Goal: Transaction & Acquisition: Obtain resource

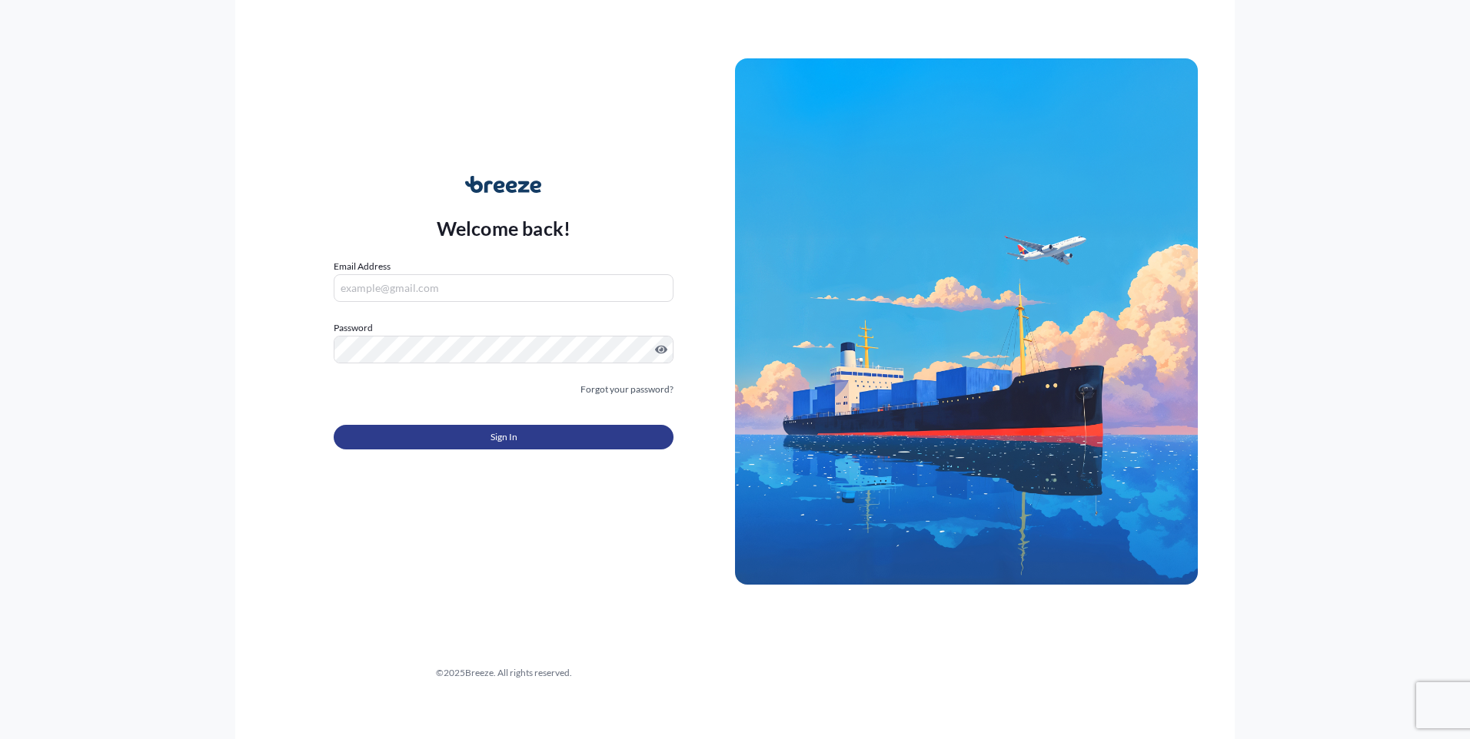
type input "[PERSON_NAME][EMAIL_ADDRESS][DOMAIN_NAME]"
click at [455, 437] on button "Sign In" at bounding box center [504, 437] width 340 height 25
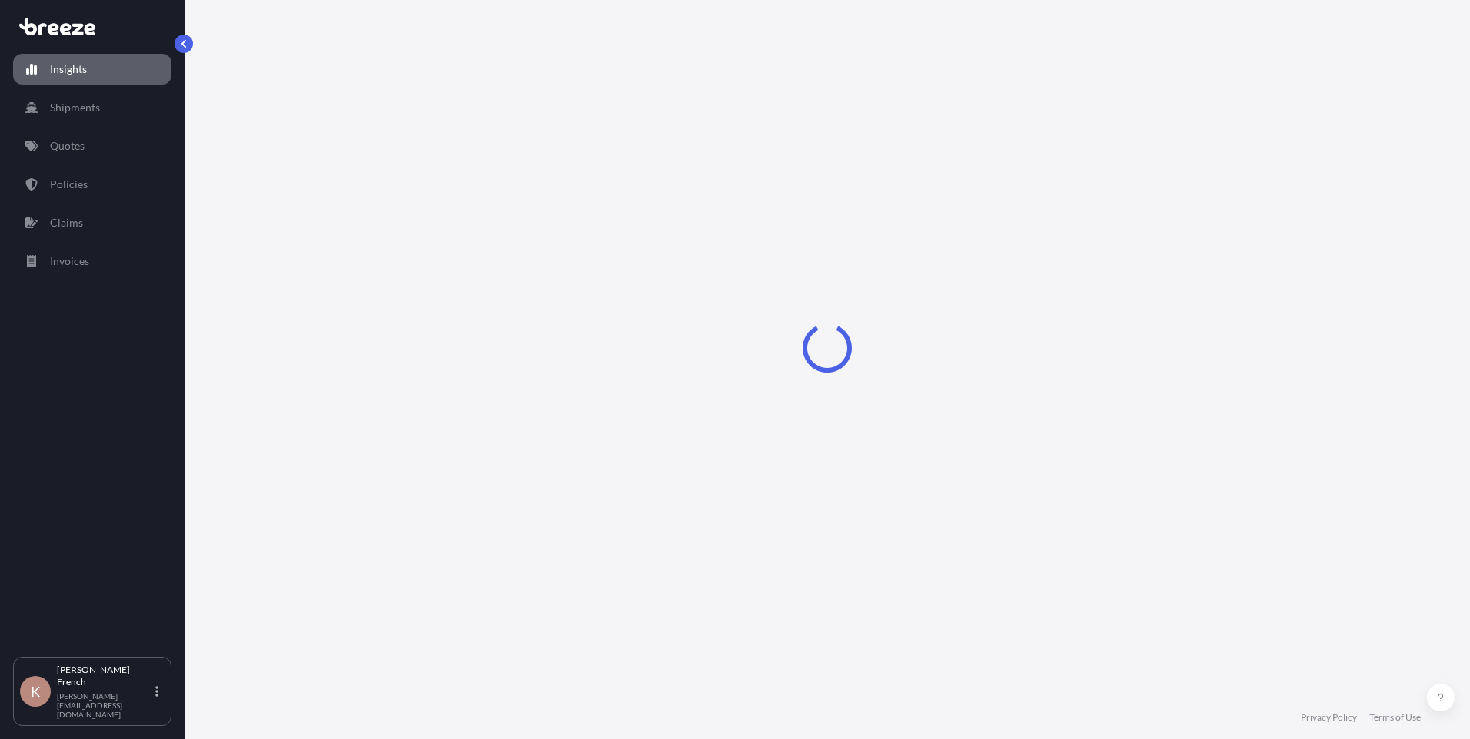
select select "2025"
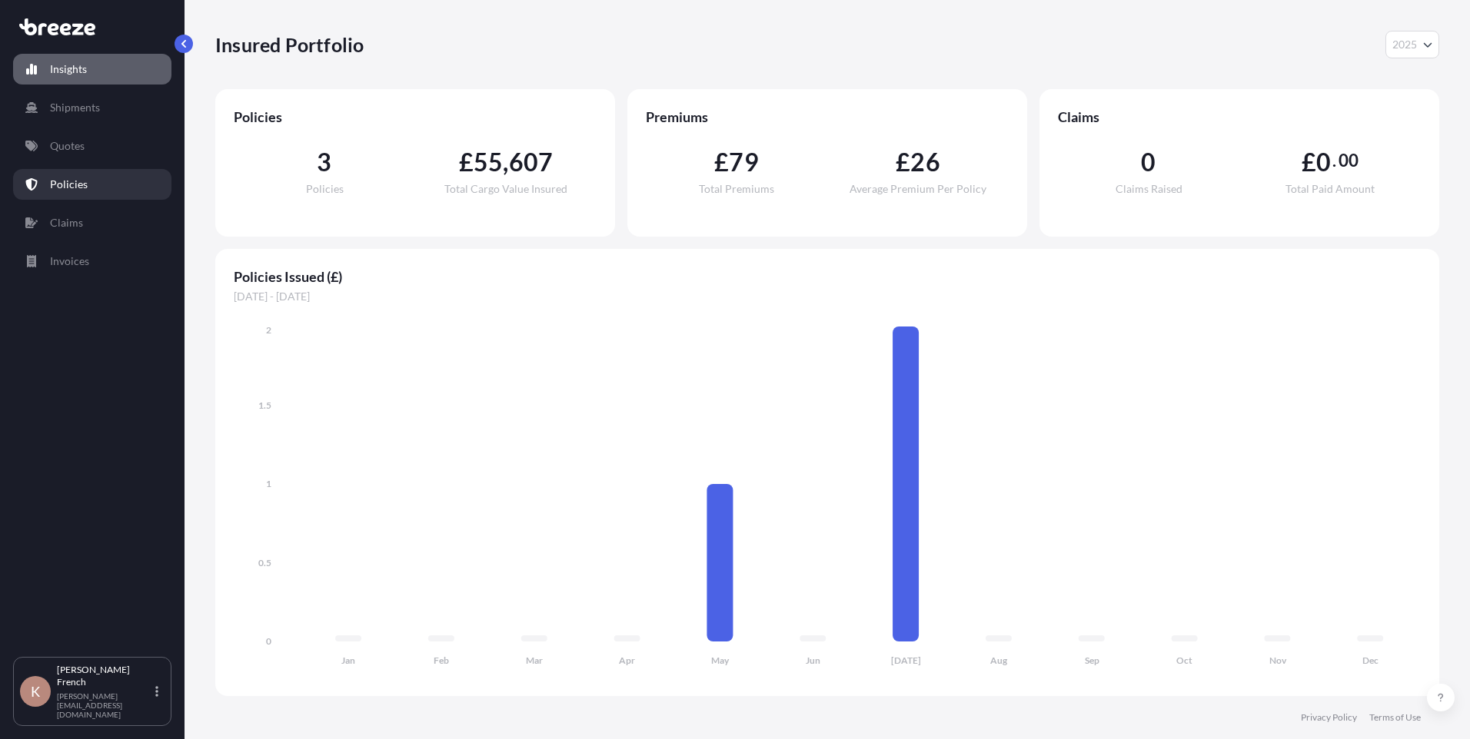
click at [81, 180] on p "Policies" at bounding box center [69, 184] width 38 height 15
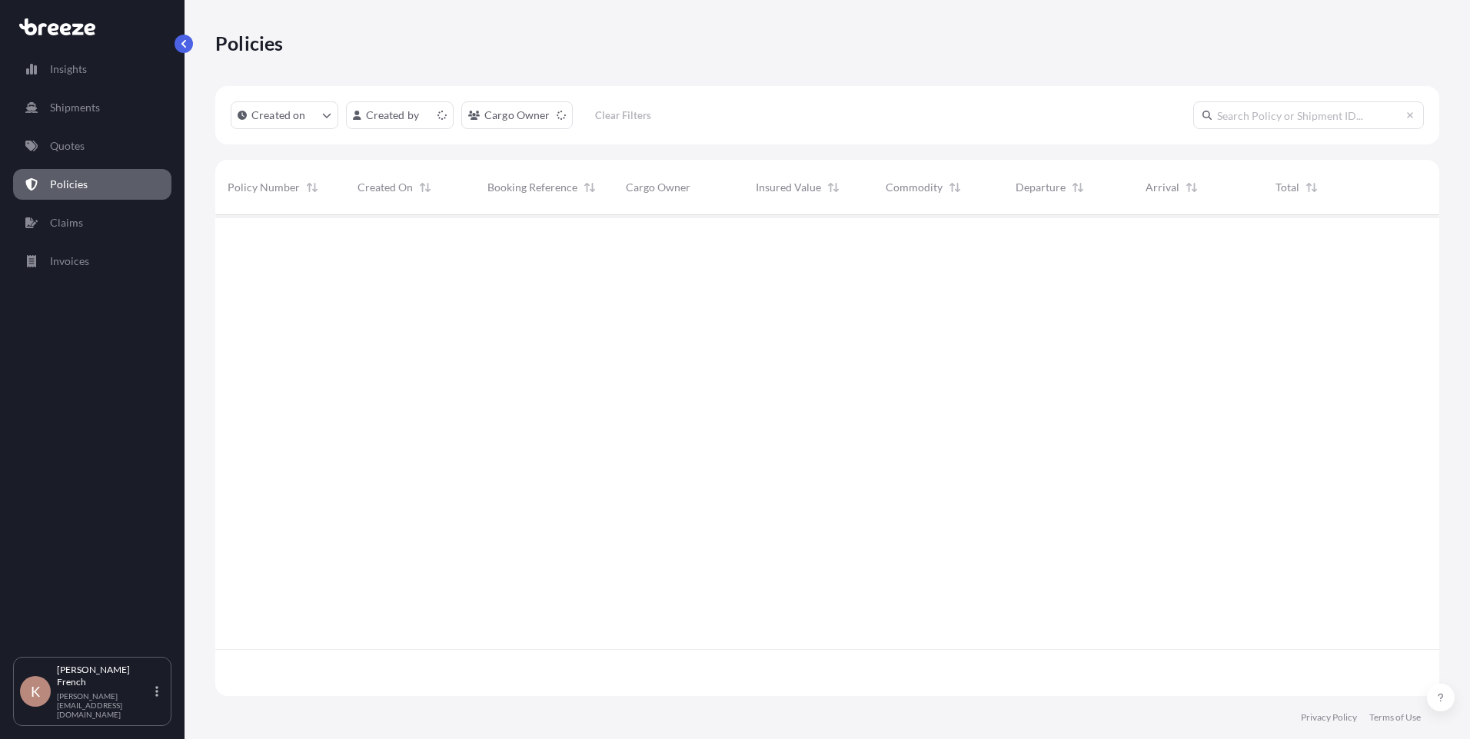
scroll to position [478, 1212]
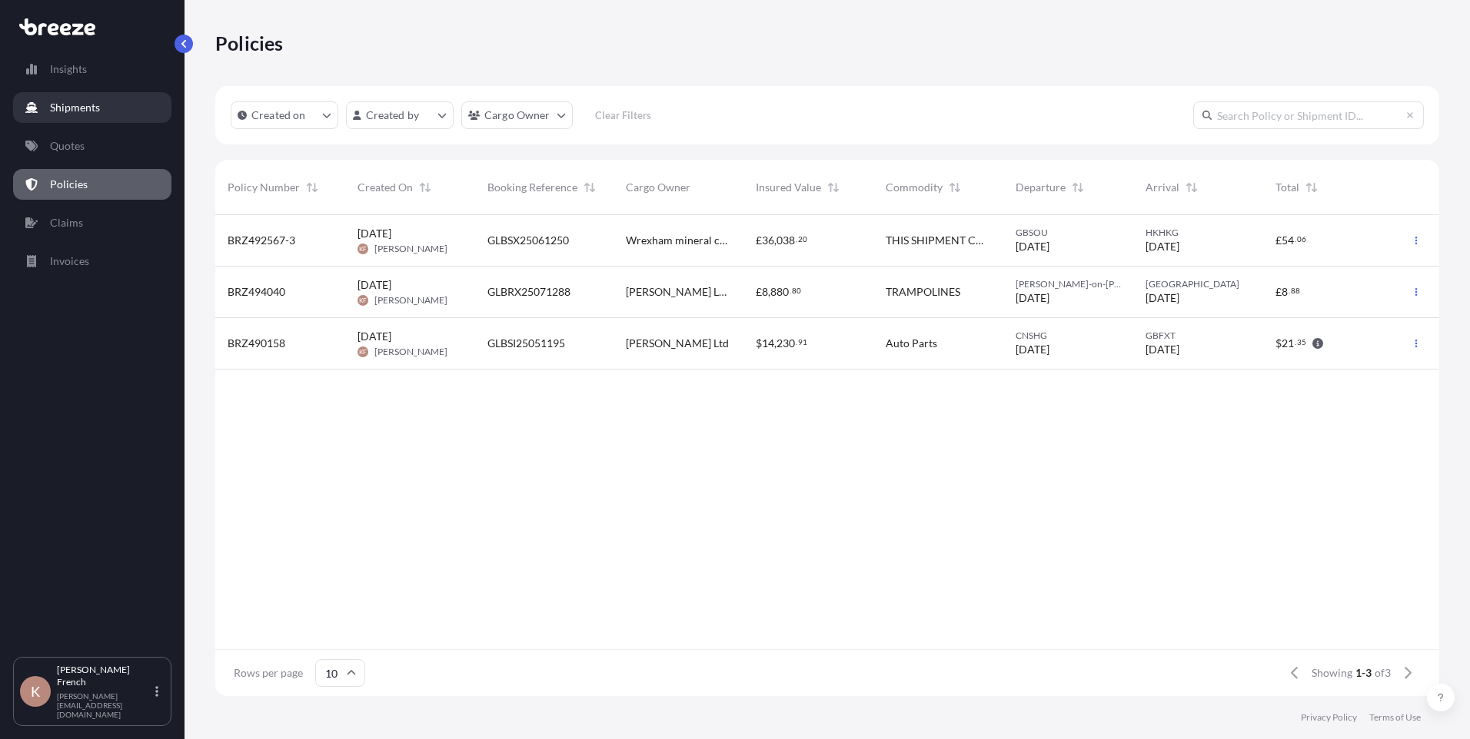
click at [98, 107] on p "Shipments" at bounding box center [75, 107] width 50 height 15
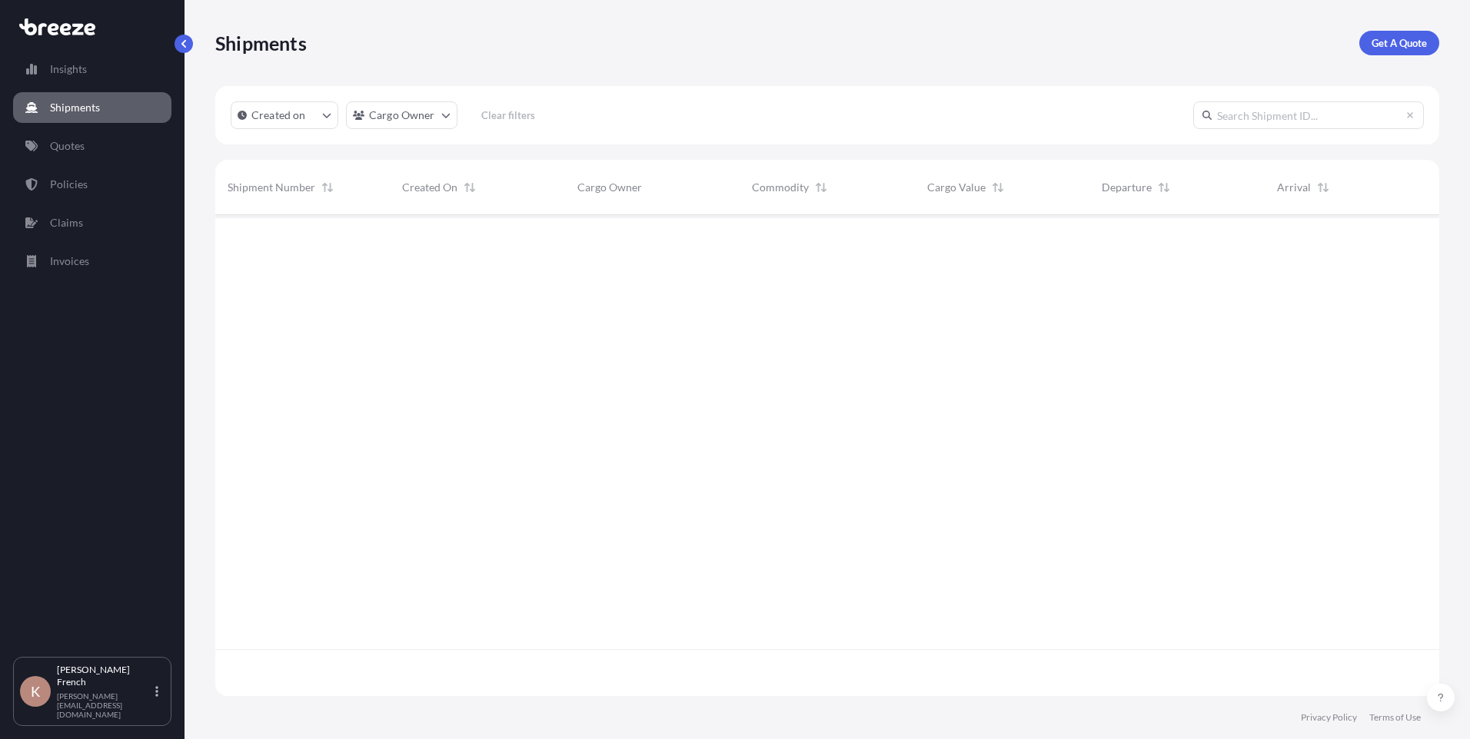
scroll to position [525, 1212]
click at [88, 143] on link "Quotes" at bounding box center [92, 146] width 158 height 31
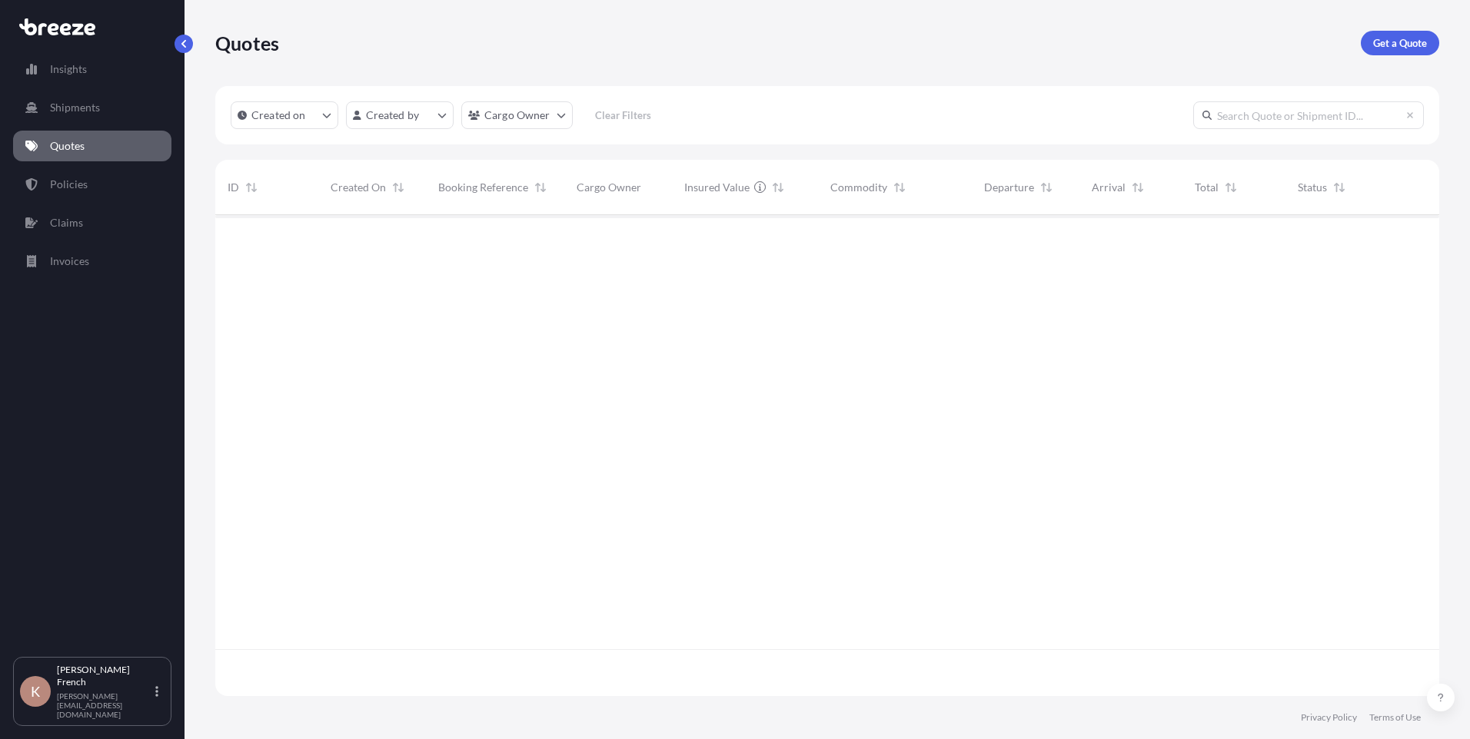
scroll to position [478, 1212]
click at [1421, 241] on button "button" at bounding box center [1416, 240] width 25 height 25
click at [1412, 241] on icon "button" at bounding box center [1415, 240] width 9 height 9
click at [314, 241] on div "497761" at bounding box center [266, 241] width 103 height 52
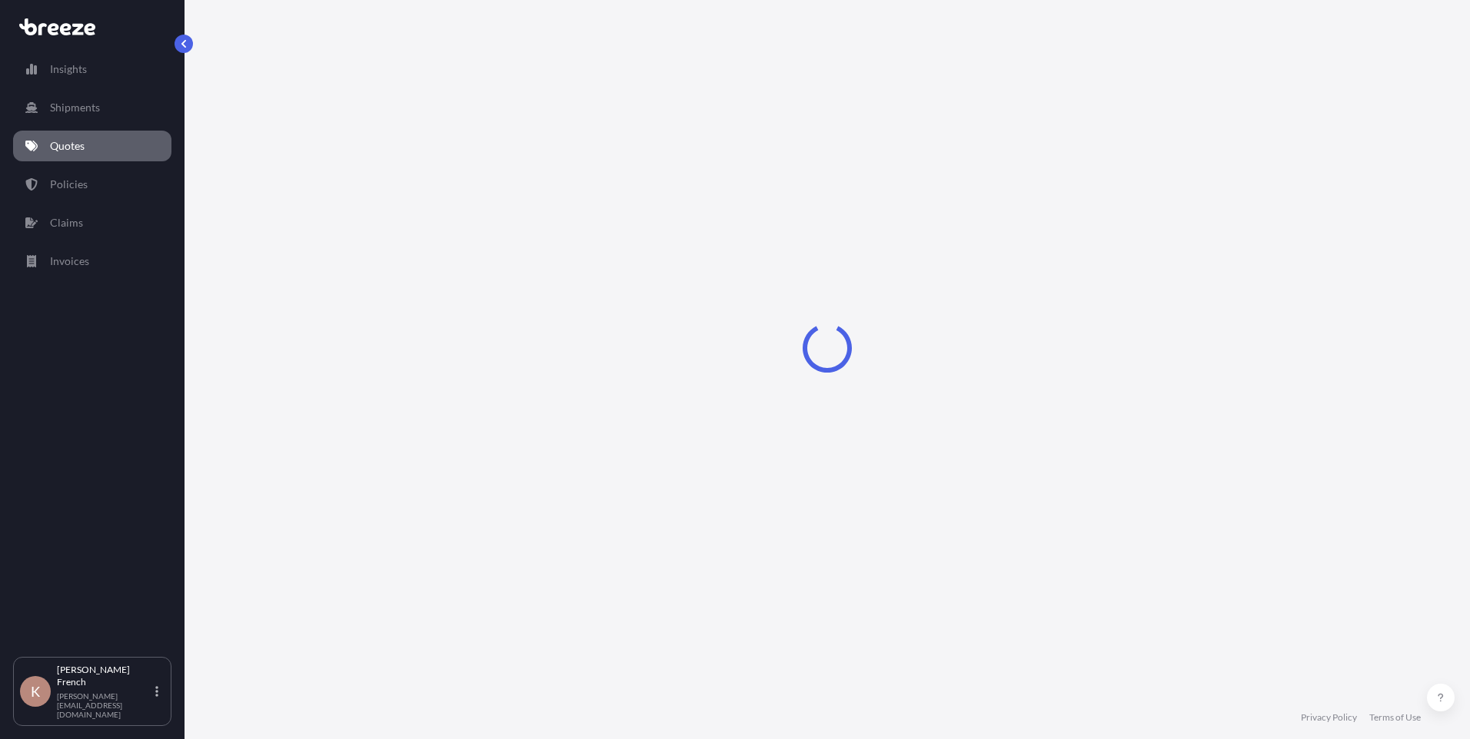
select select "Road"
select select "Sea"
select select "2"
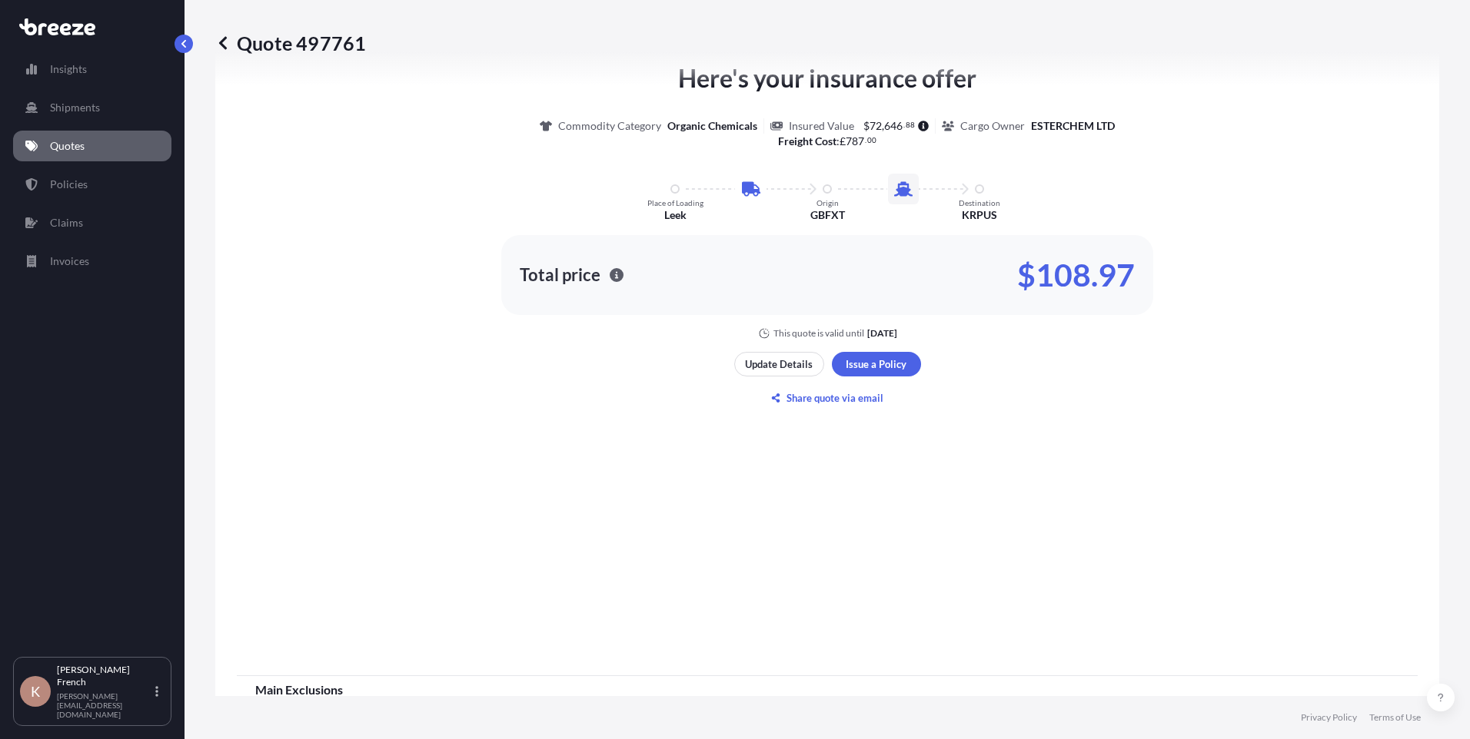
scroll to position [787, 0]
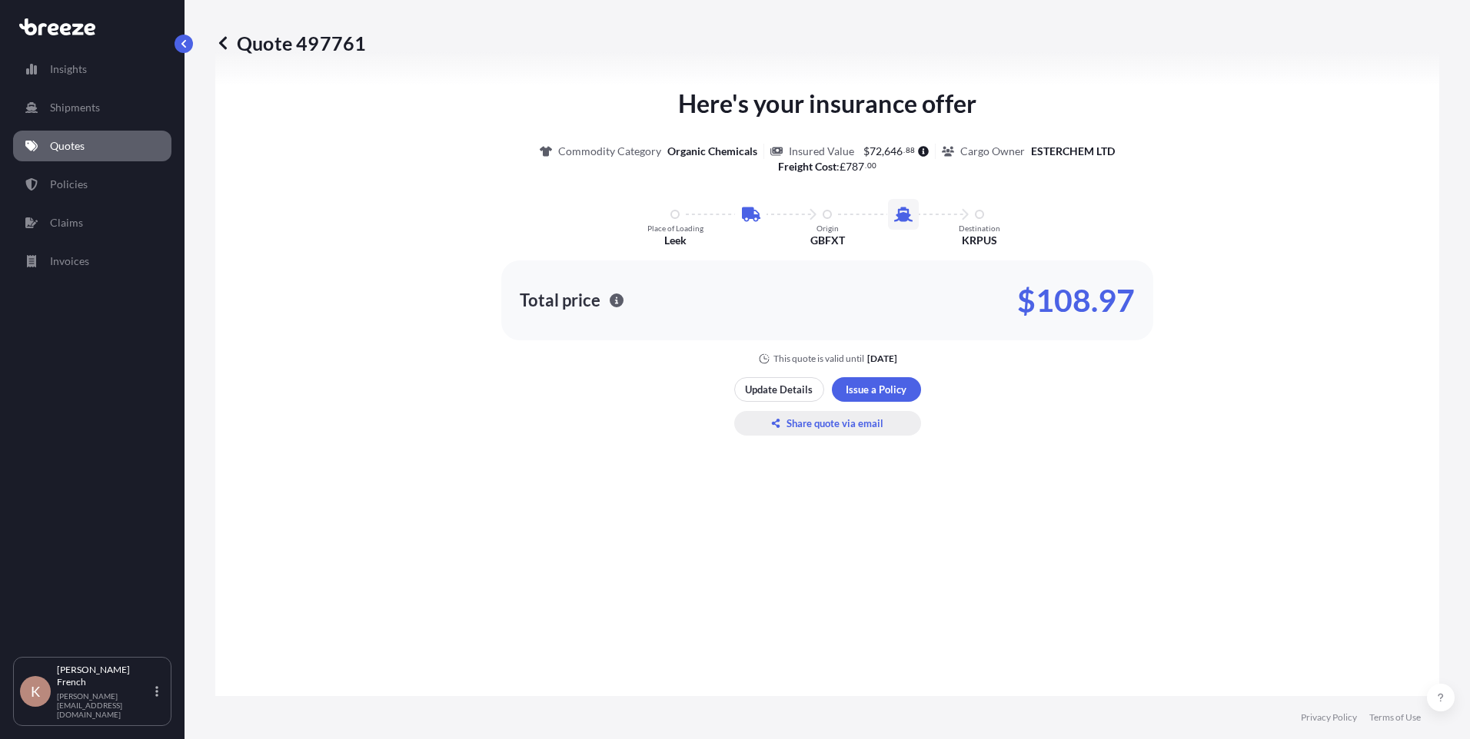
click at [809, 427] on p "Share quote via email" at bounding box center [834, 423] width 97 height 15
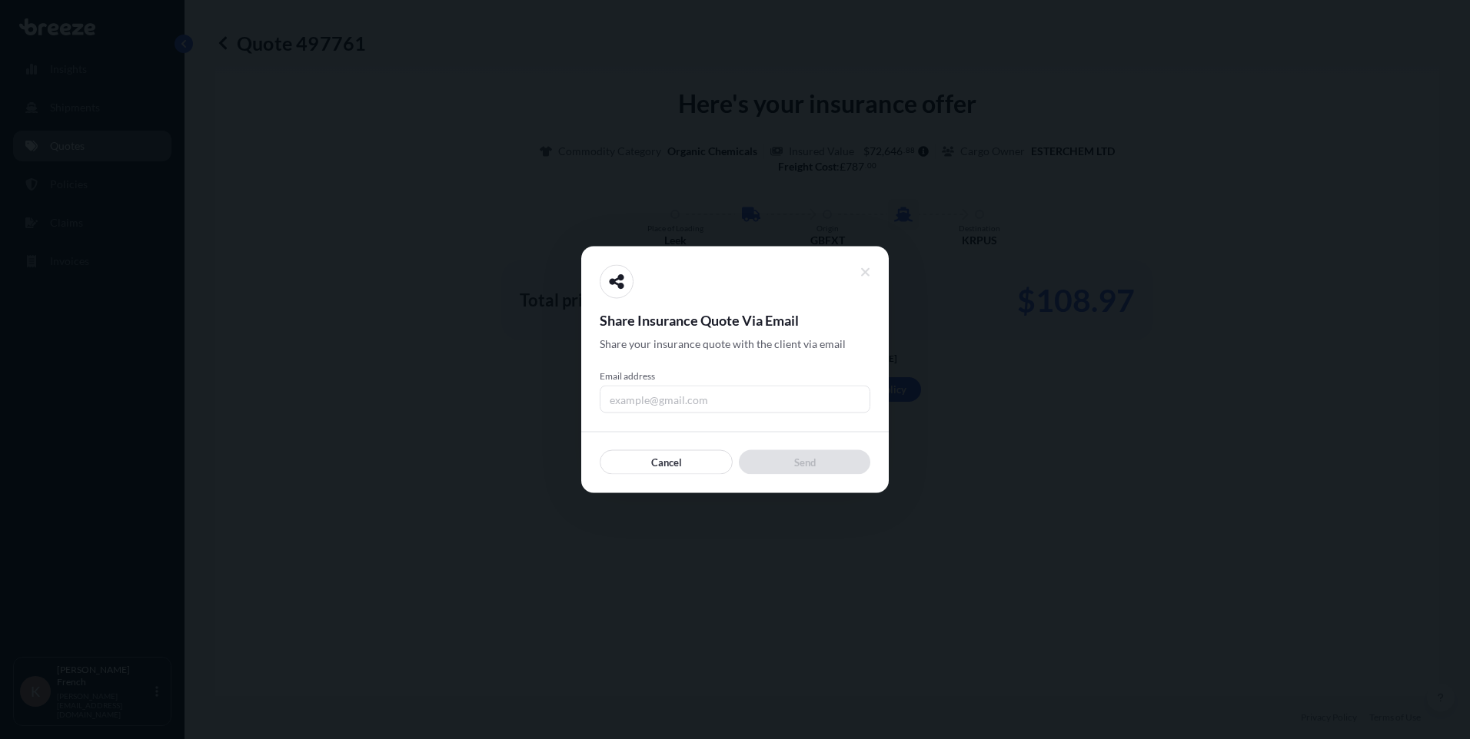
click at [712, 409] on input "Email address" at bounding box center [735, 400] width 271 height 28
type input "[PERSON_NAME][EMAIL_ADDRESS][DOMAIN_NAME]"
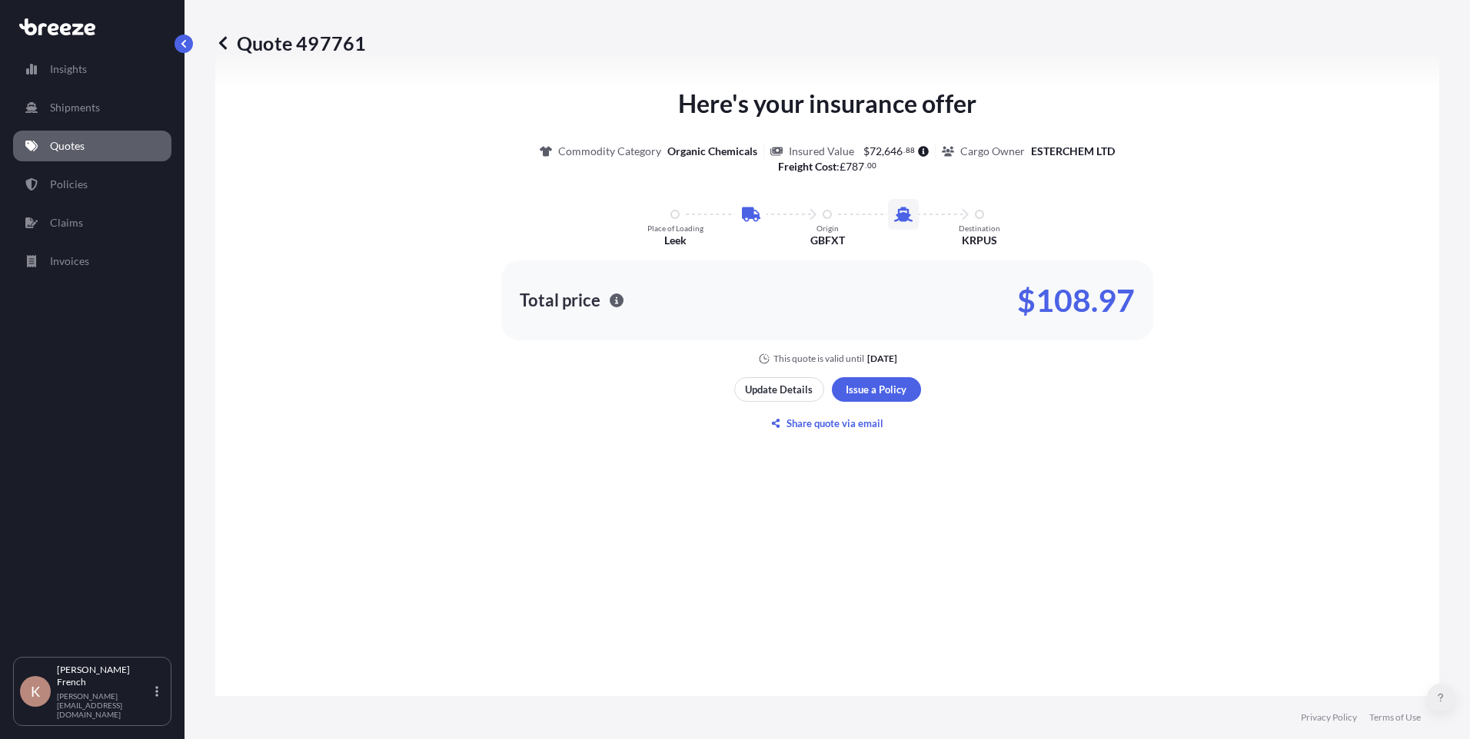
click at [1440, 701] on icon at bounding box center [1440, 697] width 6 height 9
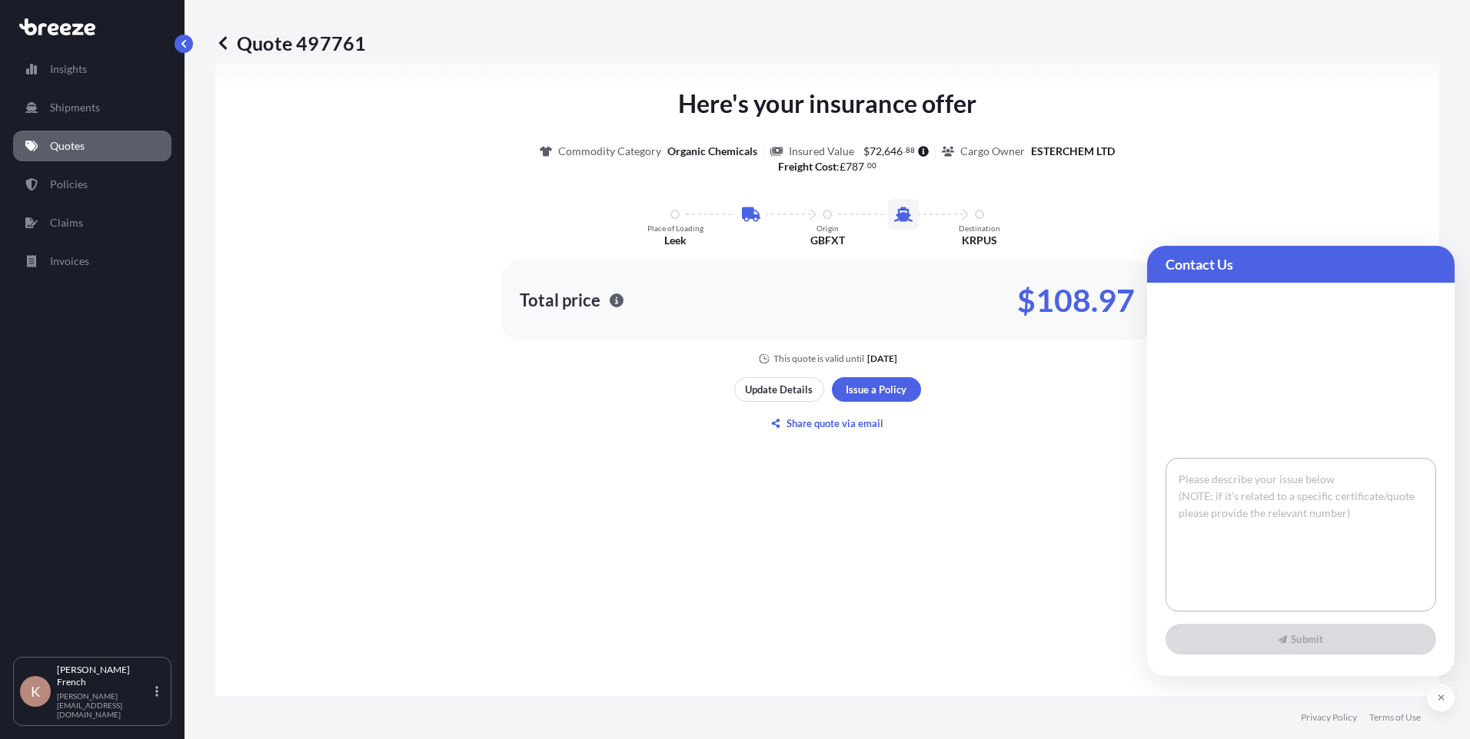
click at [1271, 480] on textarea at bounding box center [1300, 535] width 271 height 154
type textarea "W"
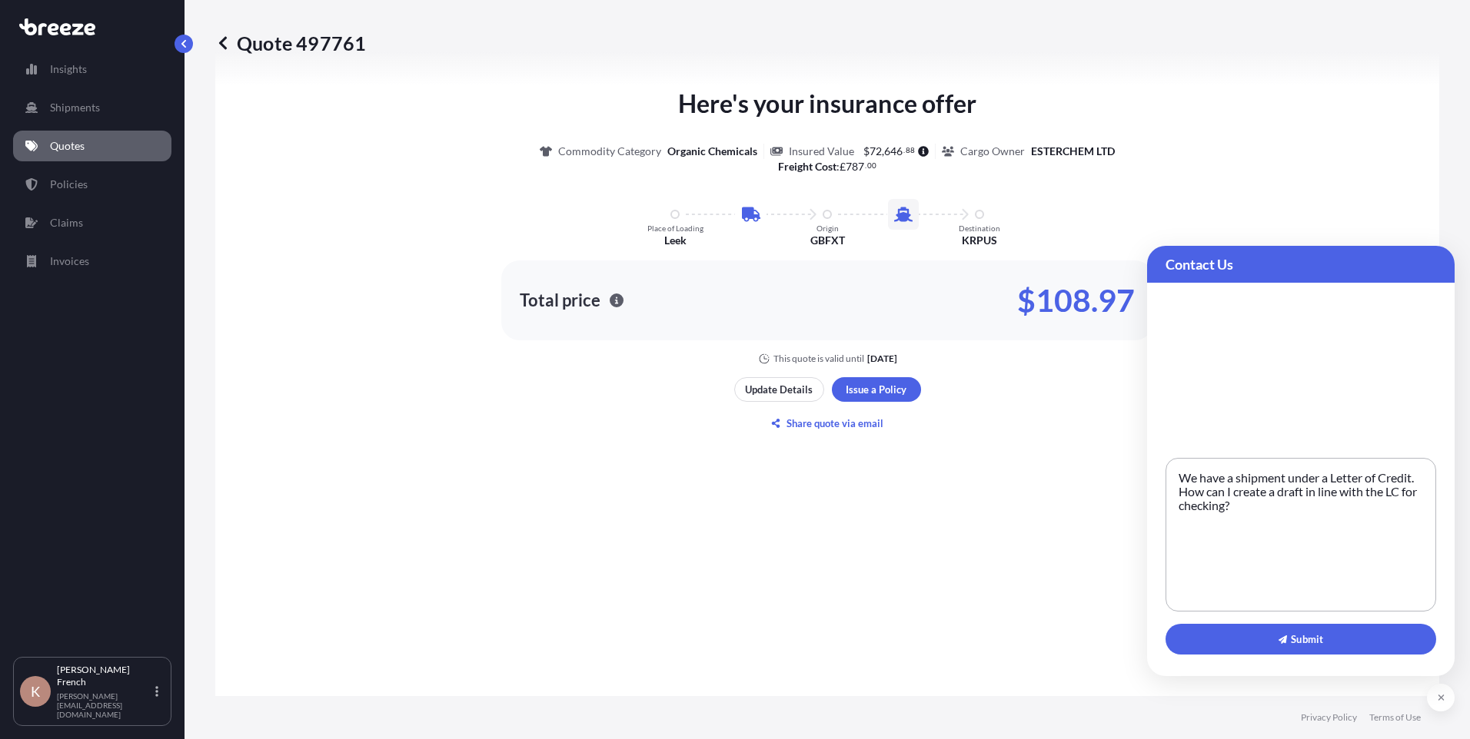
type textarea "We have a shipment under a Letter of Credit. How can I create a draft in line w…"
click at [1346, 636] on button "Submit" at bounding box center [1300, 639] width 271 height 31
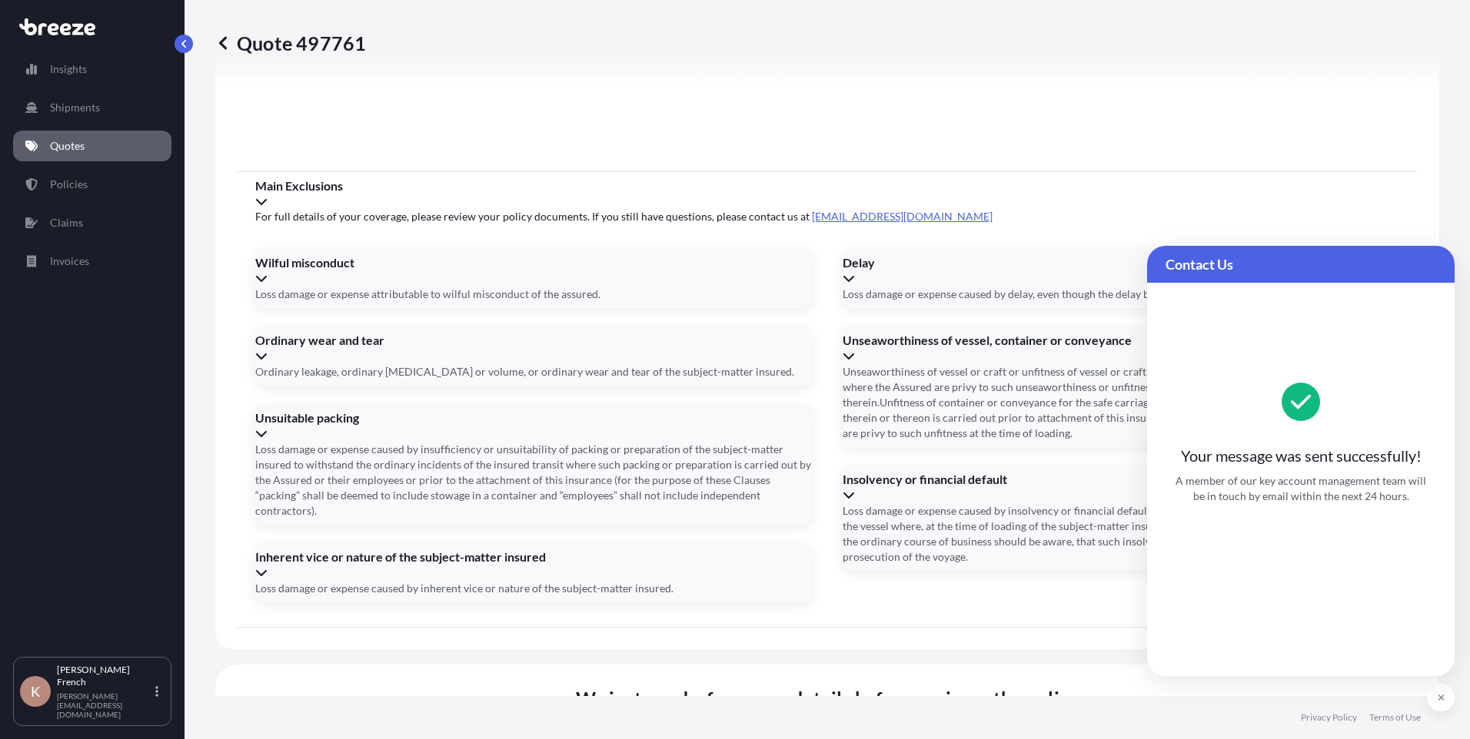
scroll to position [1823, 0]
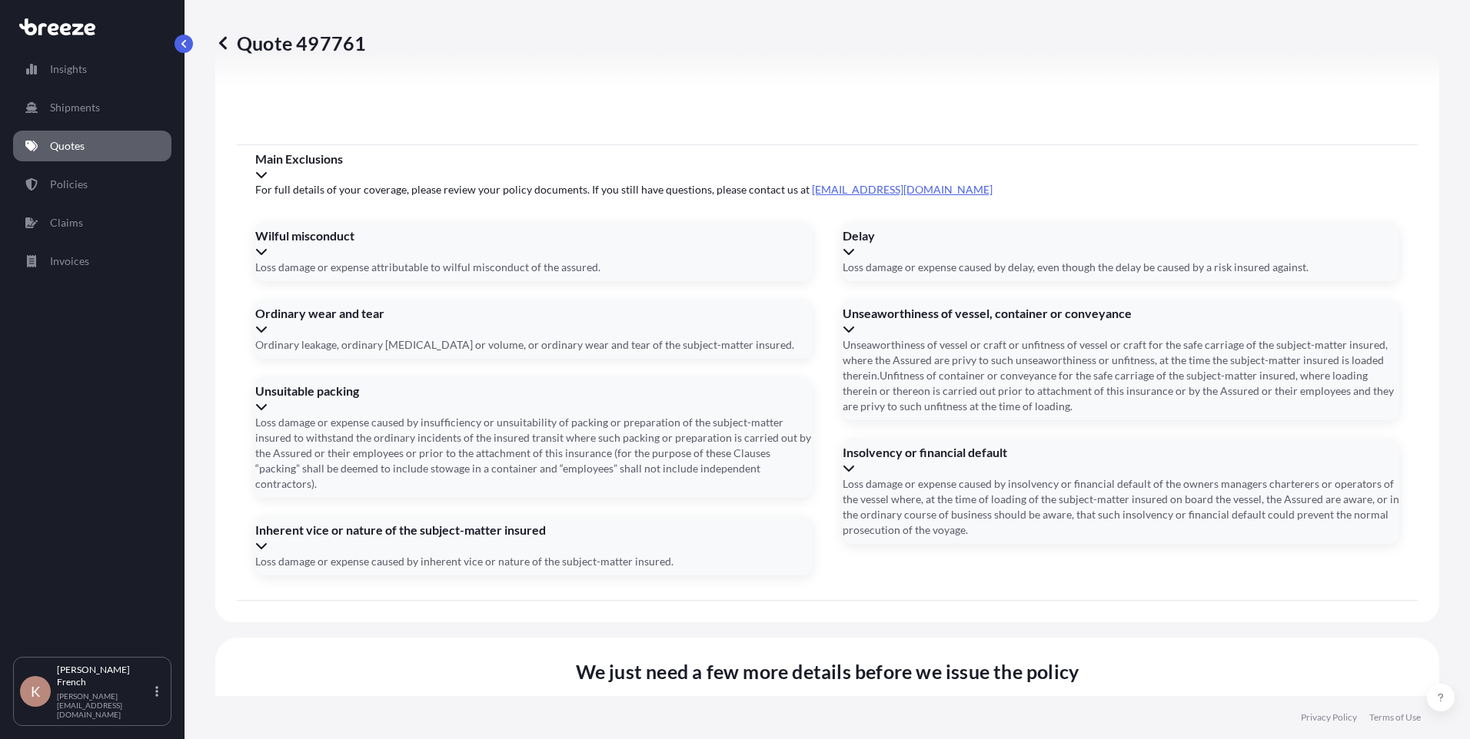
type input "b"
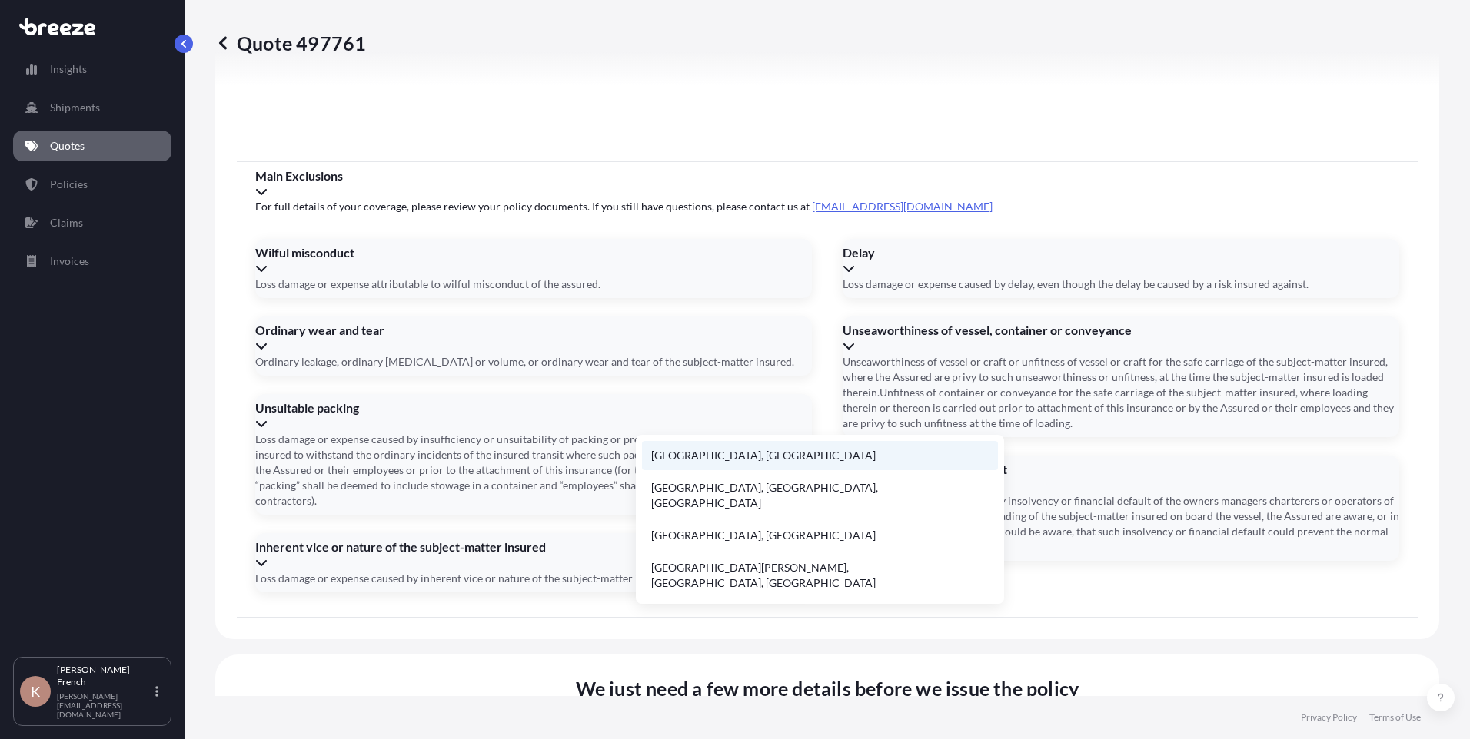
click at [777, 454] on li "[GEOGRAPHIC_DATA], [GEOGRAPHIC_DATA]" at bounding box center [820, 455] width 356 height 29
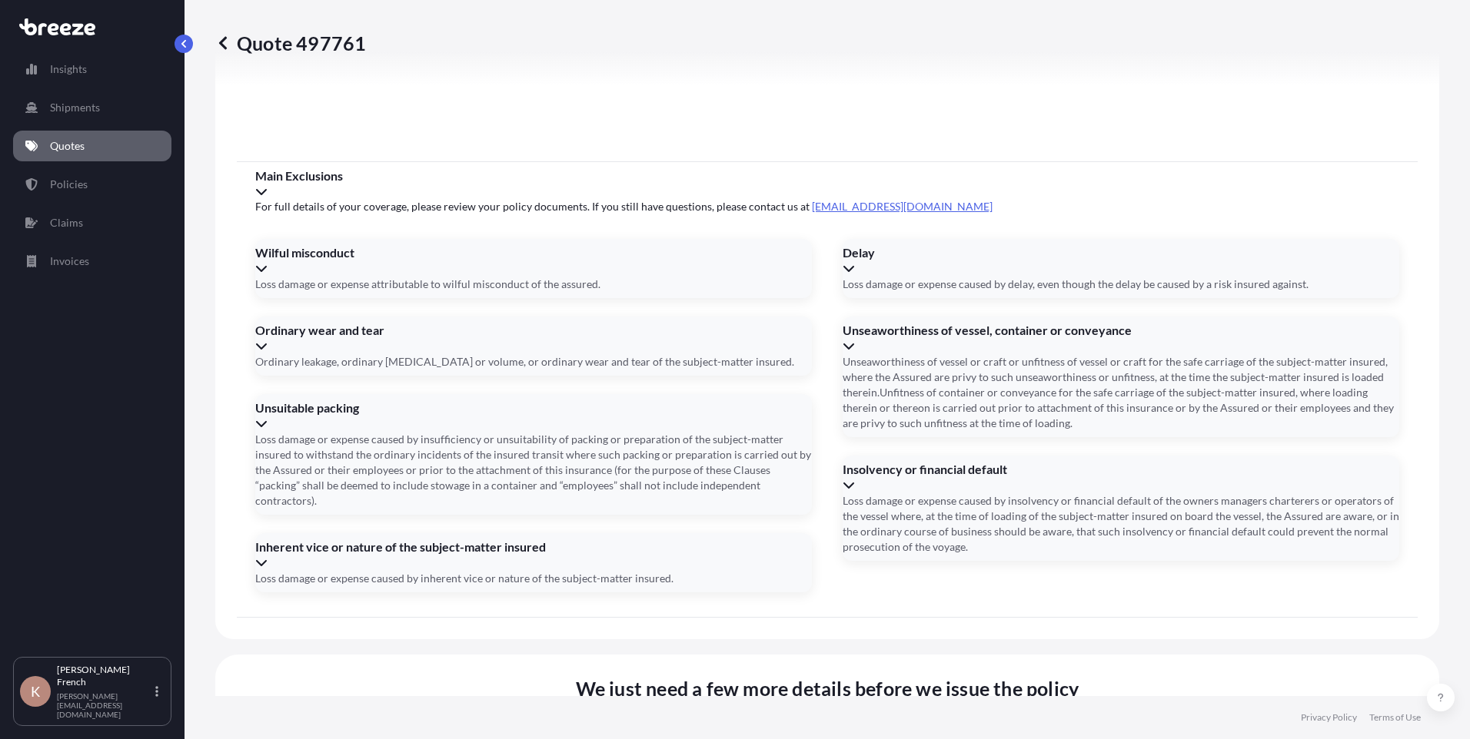
type input "[STREET_ADDRESS]"
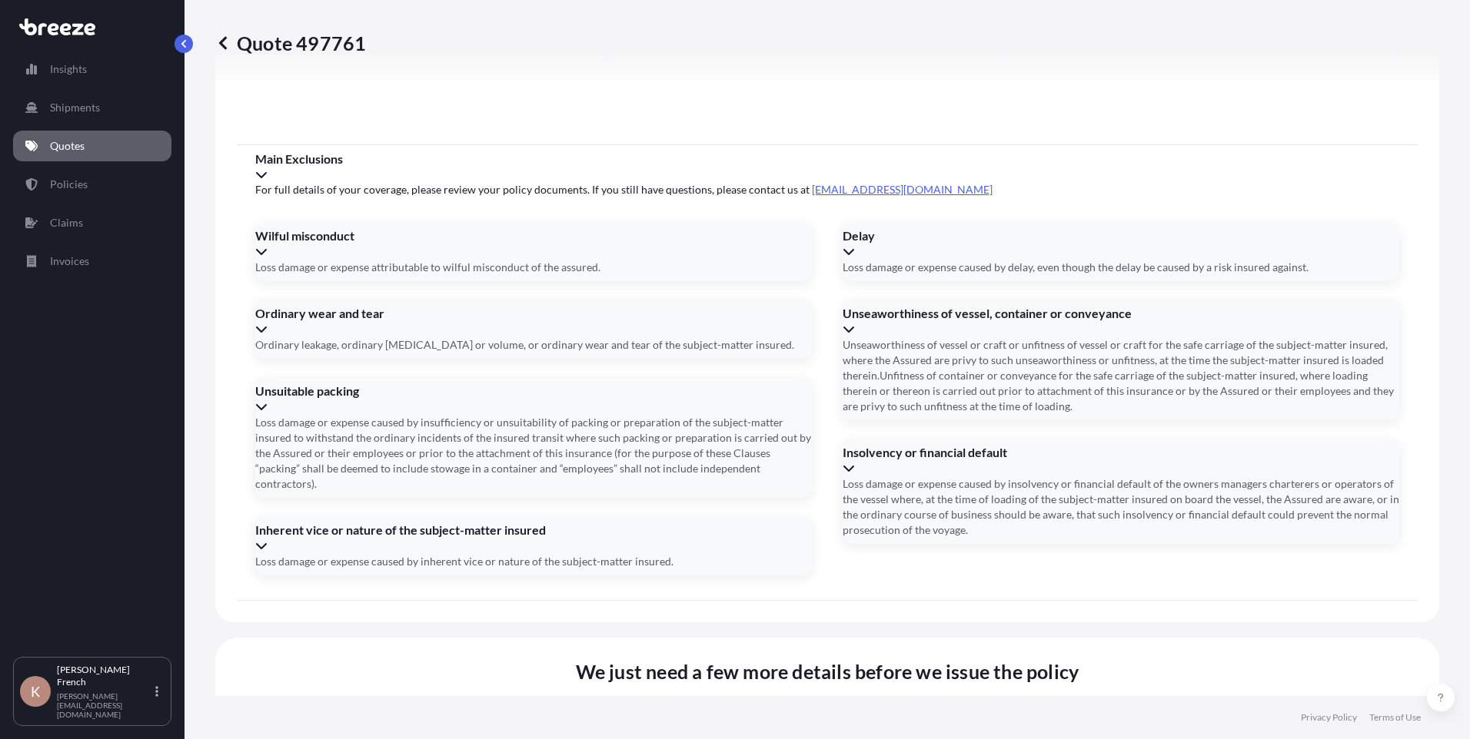
drag, startPoint x: 264, startPoint y: 480, endPoint x: 405, endPoint y: 437, distance: 147.8
type input "[DATE]"
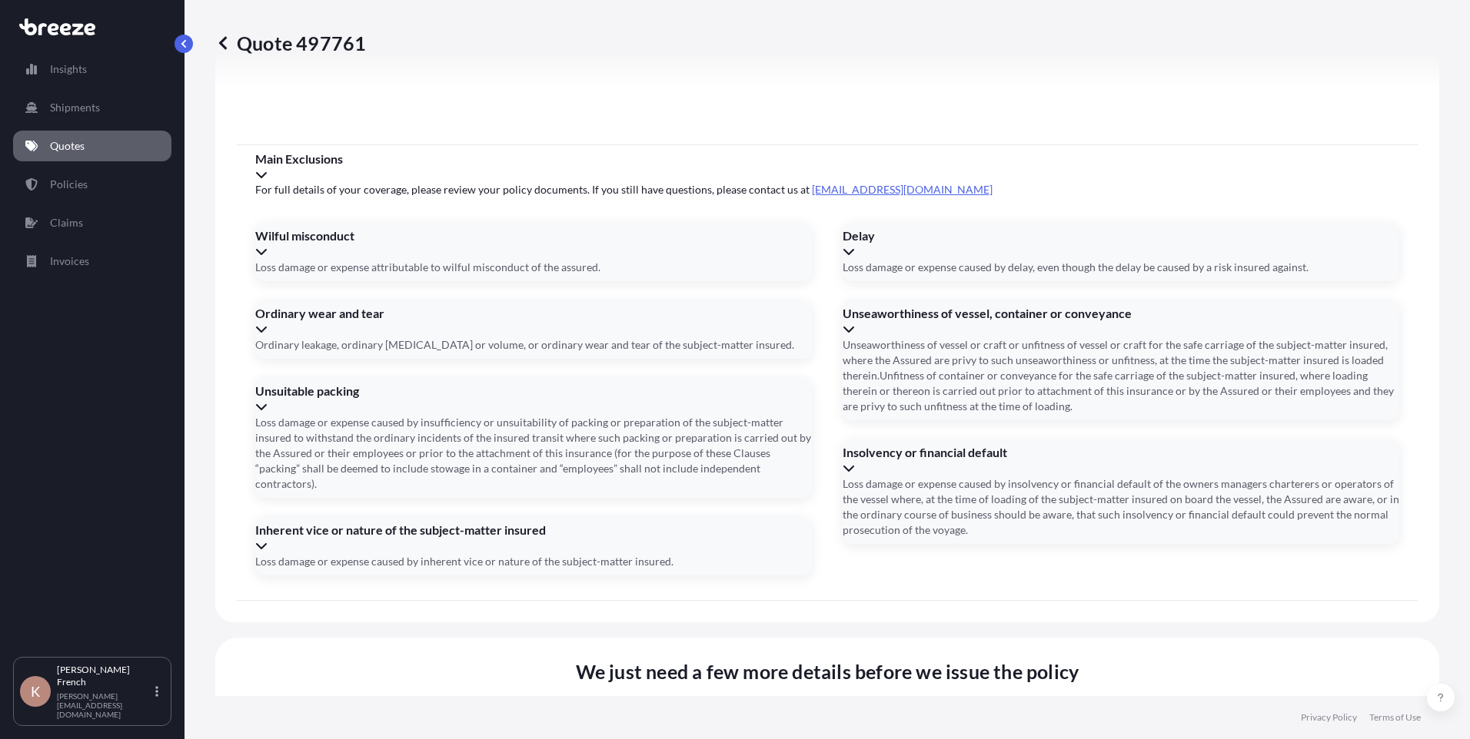
type input "[DATE]"
type input "k"
type input "KOCU2052308"
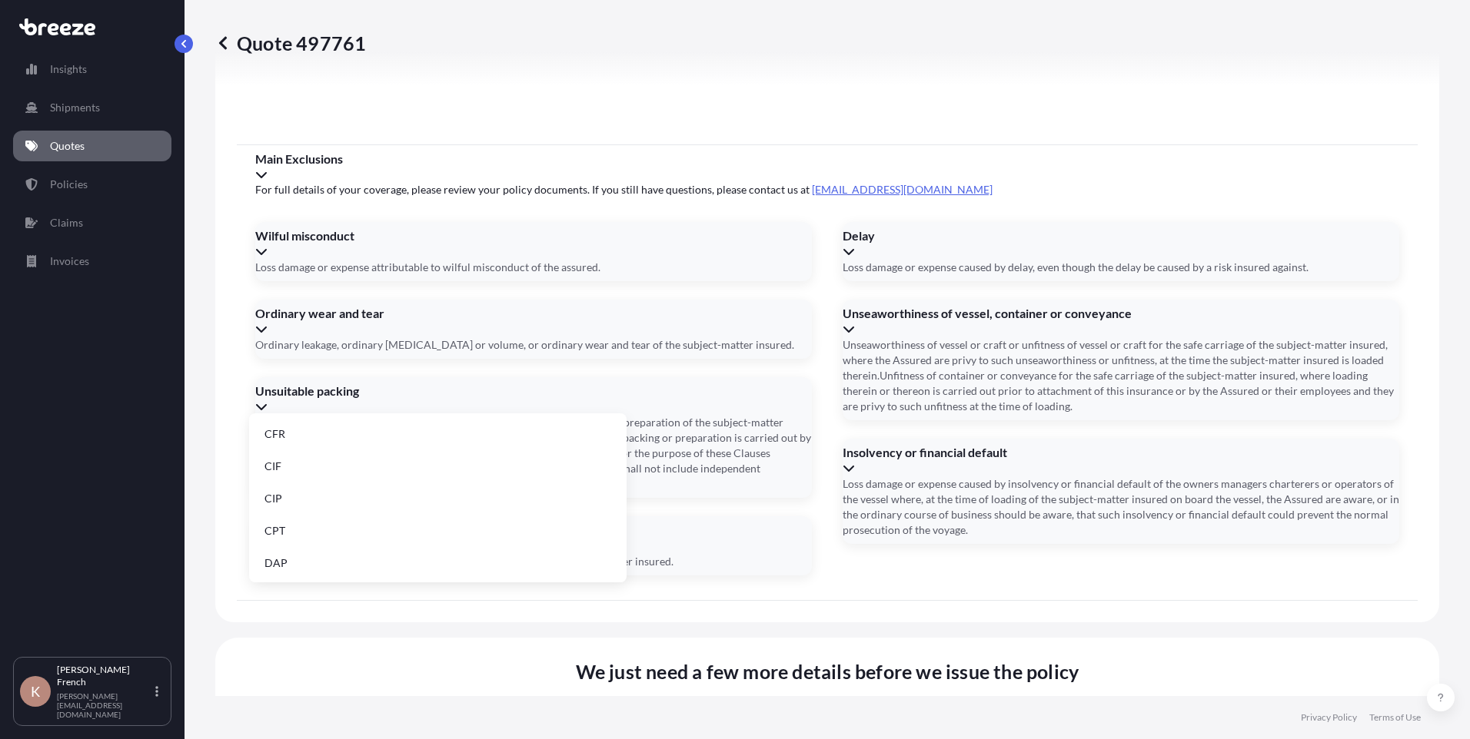
click at [480, 463] on li "CIF" at bounding box center [437, 466] width 365 height 29
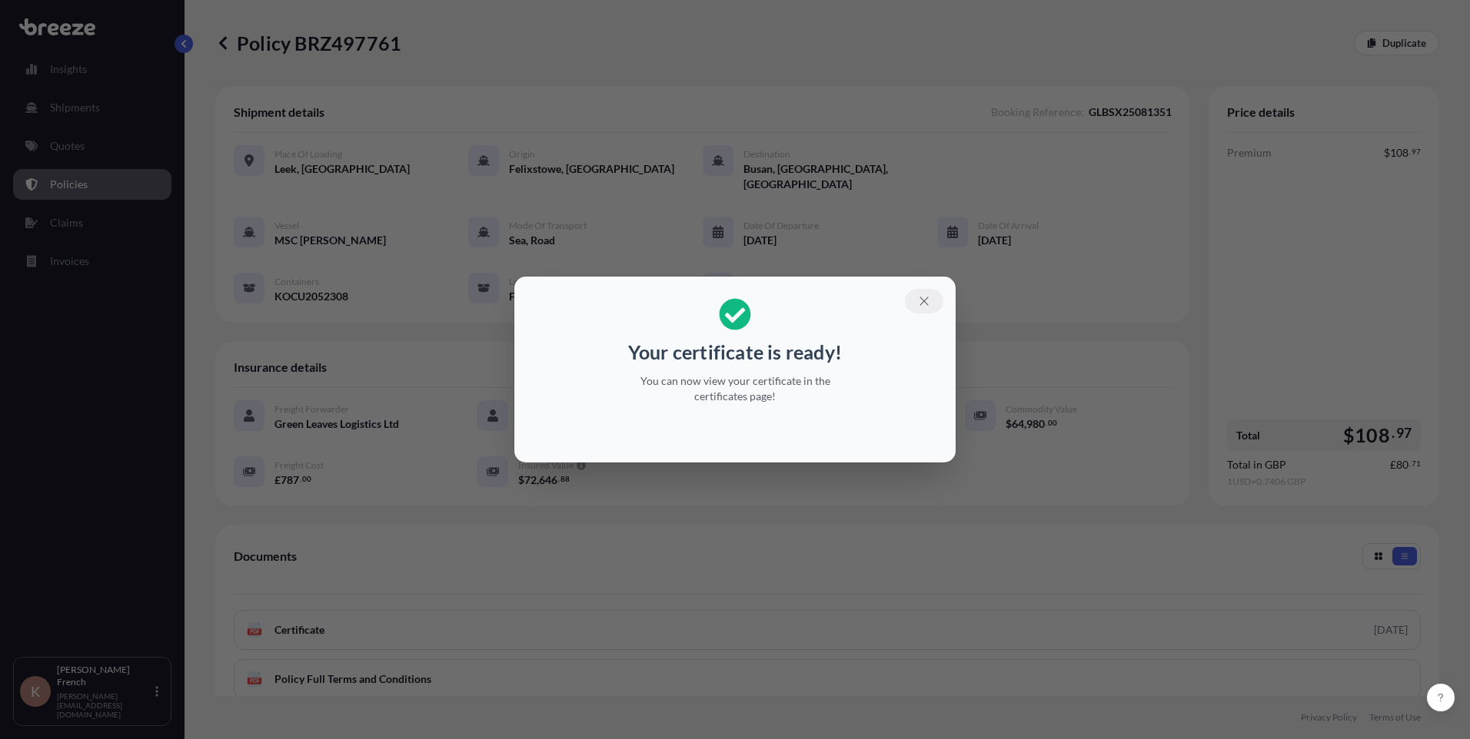
click at [930, 297] on icon "button" at bounding box center [924, 301] width 14 height 14
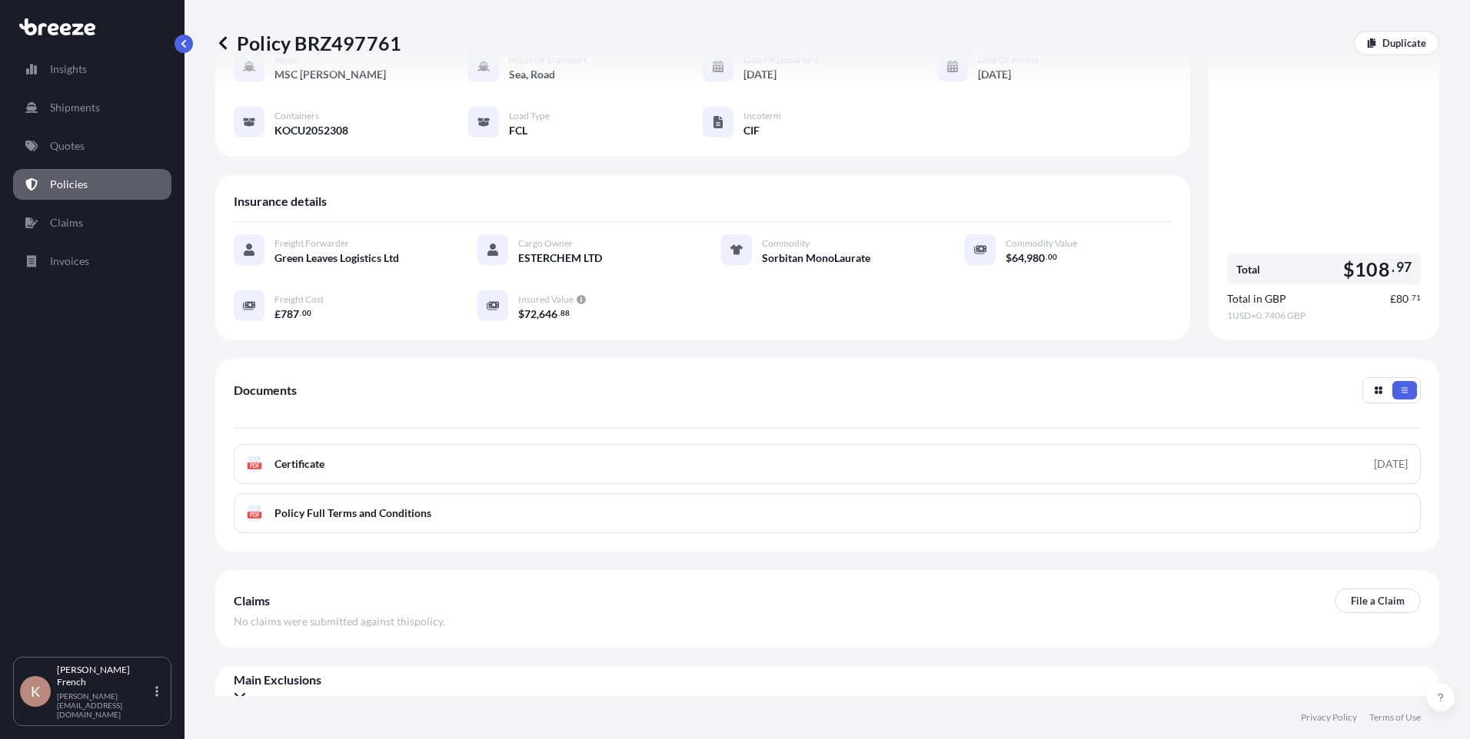
scroll to position [170, 0]
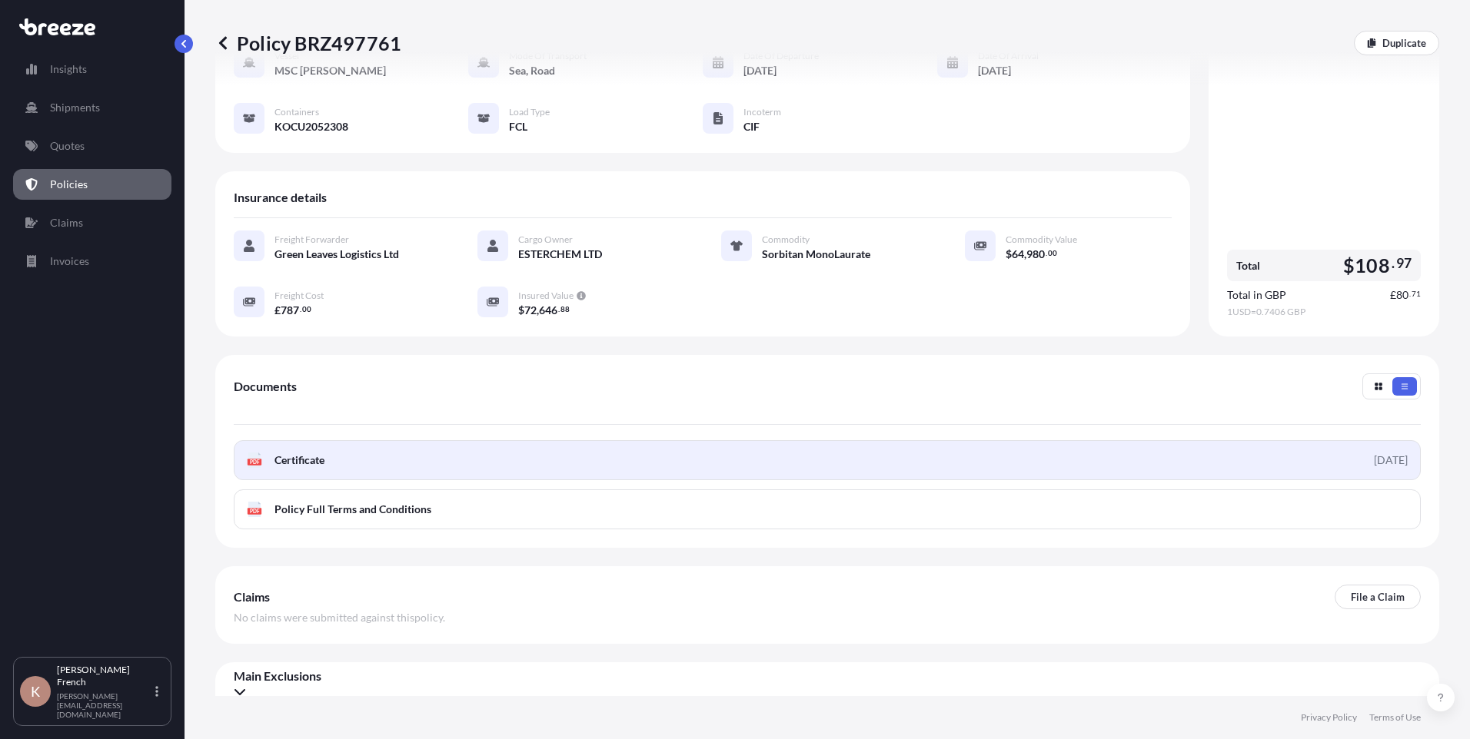
click at [300, 453] on span "Certificate" at bounding box center [299, 460] width 50 height 15
